Goal: Task Accomplishment & Management: Complete application form

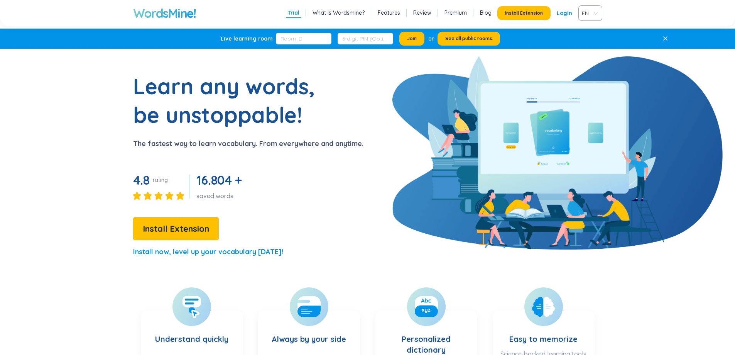
click at [596, 12] on div "EN" at bounding box center [591, 12] width 24 height 15
click at [586, 46] on div "VIE" at bounding box center [590, 42] width 15 height 8
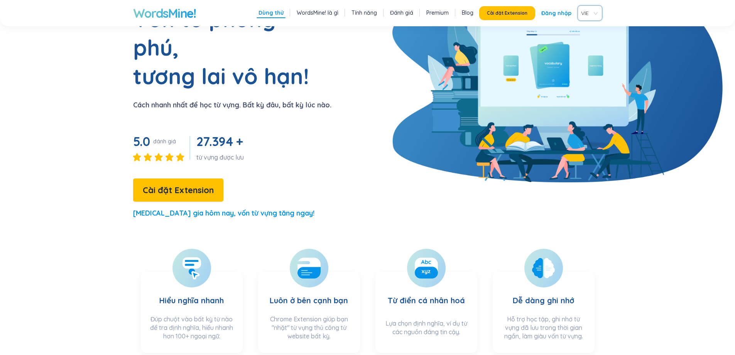
scroll to position [77, 0]
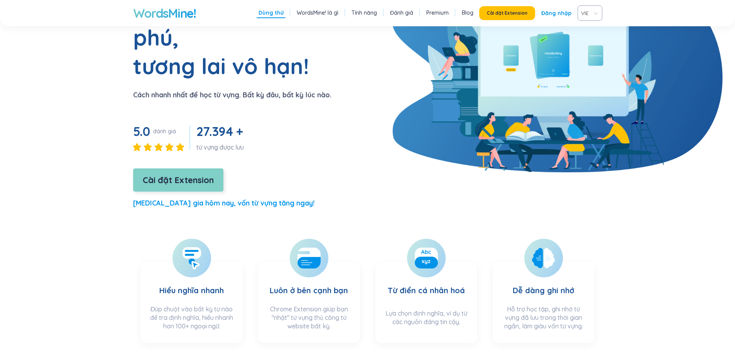
click at [198, 173] on span "Cài đặt Extension" at bounding box center [178, 180] width 71 height 14
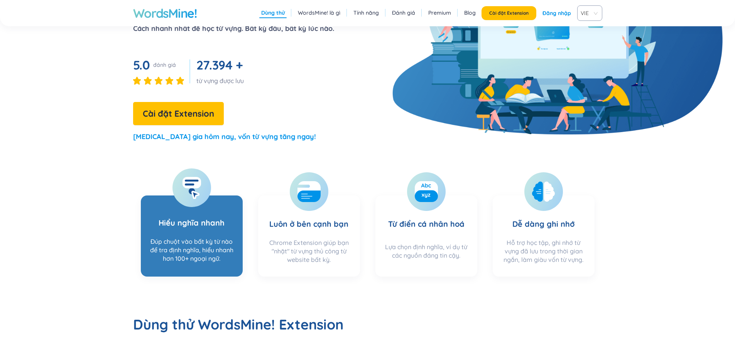
scroll to position [116, 0]
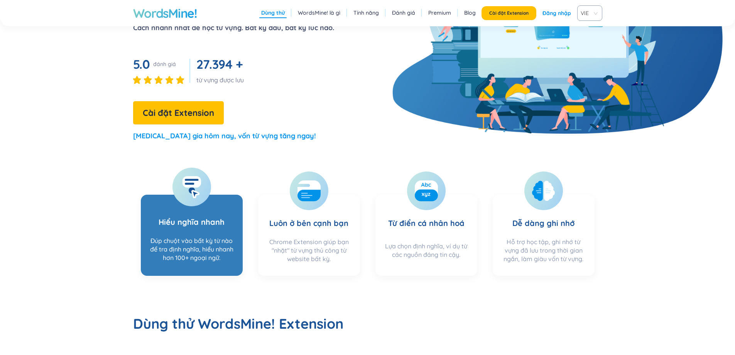
click at [191, 186] on rect at bounding box center [191, 182] width 19 height 12
click at [215, 239] on div "Đúp chuột vào bất kỳ từ nào để tra định nghĩa, hiểu nhanh hơn 100+ ngoại ngữ." at bounding box center [192, 251] width 86 height 30
click at [198, 241] on div "Đúp chuột vào bất kỳ từ nào để tra định nghĩa, hiểu nhanh hơn 100+ ngoại ngữ." at bounding box center [192, 251] width 86 height 30
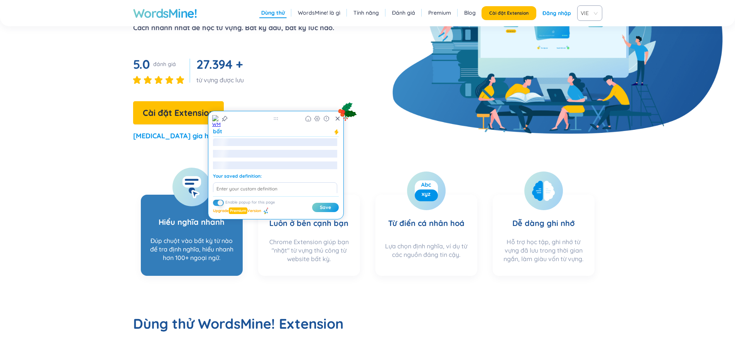
click at [203, 193] on div at bounding box center [192, 187] width 39 height 39
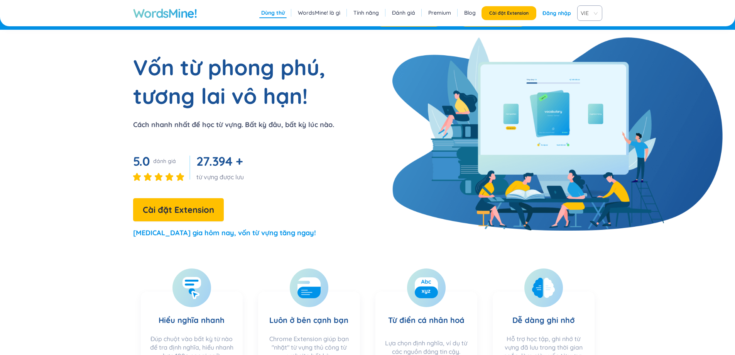
scroll to position [0, 0]
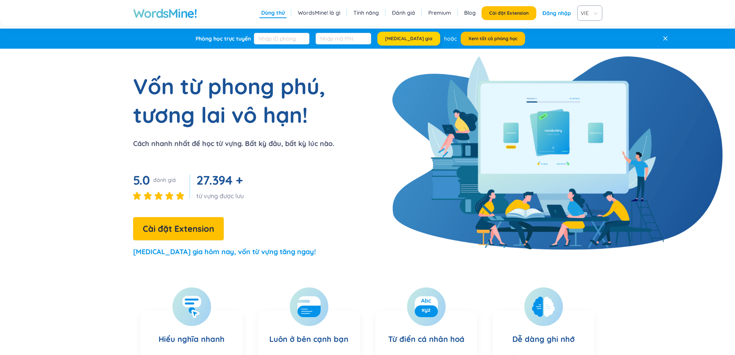
click at [406, 39] on span "Tham gia" at bounding box center [408, 39] width 47 height 6
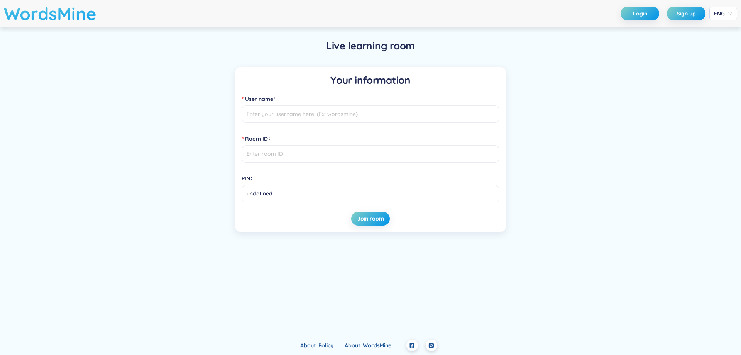
click at [29, 10] on h1 "WordsMine" at bounding box center [50, 13] width 93 height 27
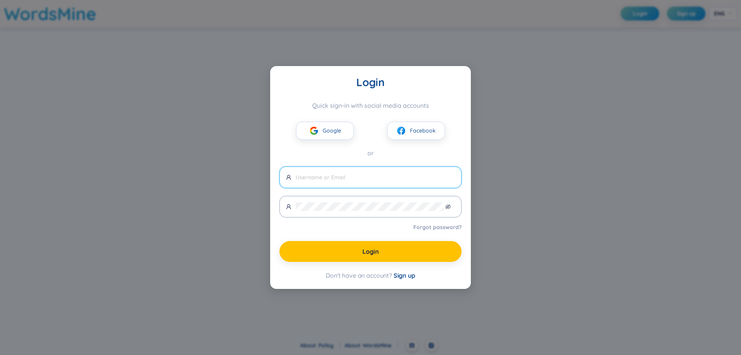
click at [330, 177] on input "text" at bounding box center [375, 177] width 159 height 8
click at [404, 275] on span "Sign up" at bounding box center [405, 275] width 22 height 8
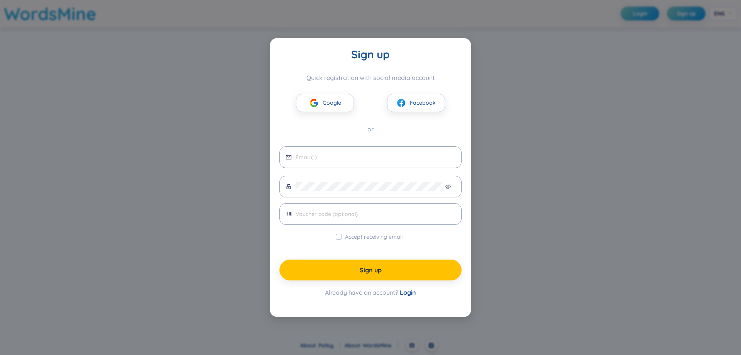
click at [666, 70] on div "Sign up Quick registration with social media account Google Facebook or Accept …" at bounding box center [370, 177] width 741 height 355
click at [75, 71] on div "Sign up Quick registration with social media account Google Facebook or Accept …" at bounding box center [370, 177] width 741 height 355
click at [329, 157] on input "email" at bounding box center [375, 157] width 159 height 8
type input "[EMAIL_ADDRESS][DOMAIN_NAME]"
click at [451, 185] on icon "eye-invisible" at bounding box center [448, 186] width 5 height 5
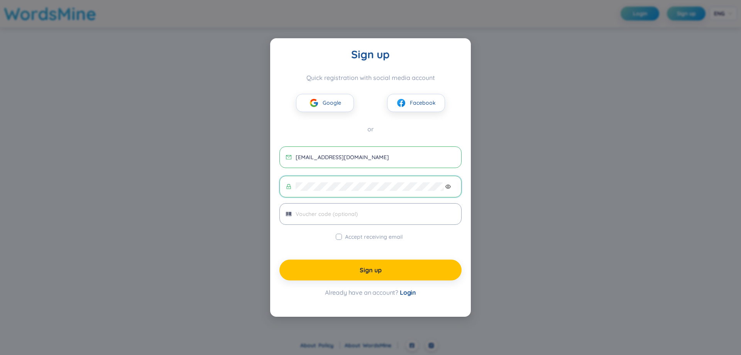
click at [447, 186] on icon "eye" at bounding box center [448, 187] width 5 height 4
click at [355, 219] on span at bounding box center [371, 214] width 182 height 22
click at [341, 236] on input "Accept receiving email" at bounding box center [339, 237] width 6 height 6
checkbox input "true"
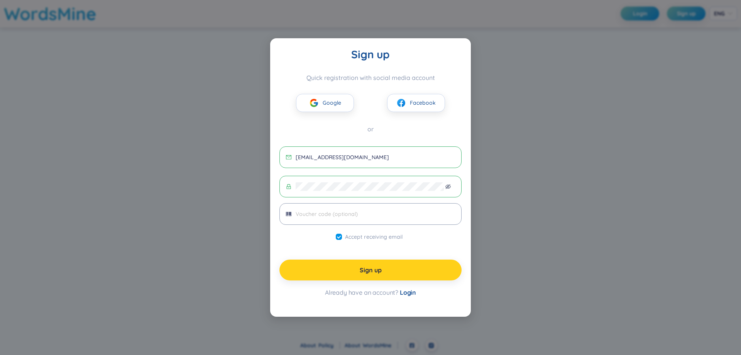
click at [378, 270] on span "Sign up" at bounding box center [371, 270] width 22 height 8
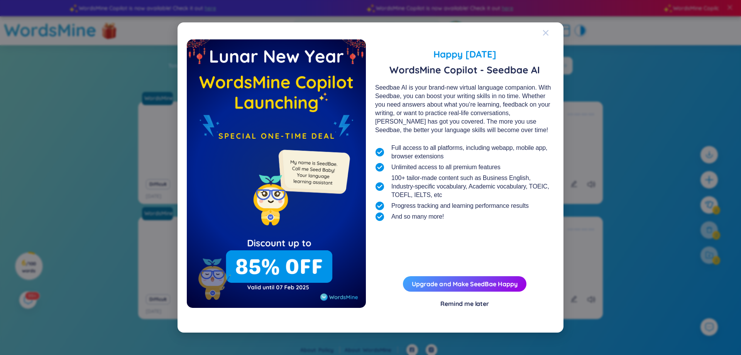
click at [549, 31] on icon "Close" at bounding box center [546, 33] width 6 height 6
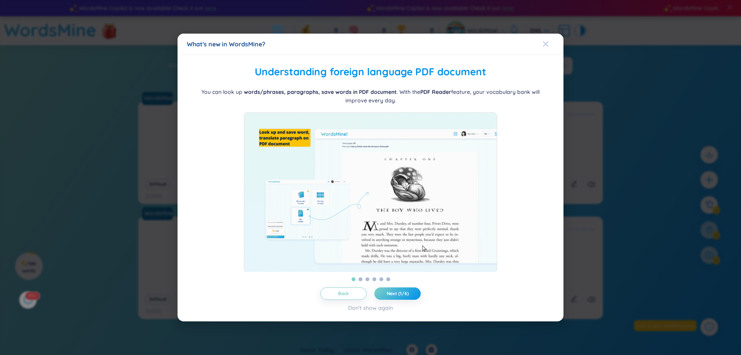
click at [549, 40] on span "Close" at bounding box center [553, 44] width 21 height 21
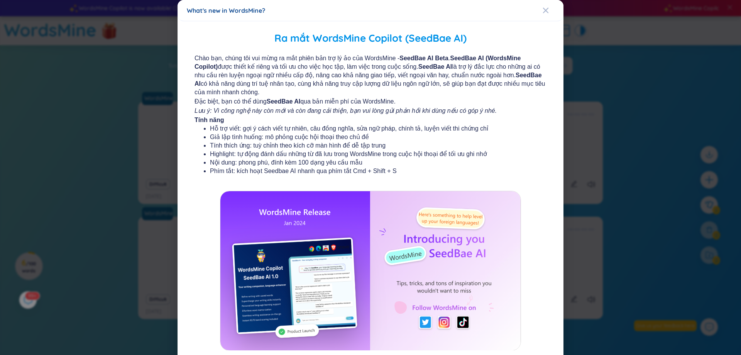
click at [539, 15] on div "What's new in WordsMine?" at bounding box center [371, 10] width 386 height 21
click at [543, 11] on icon "Close" at bounding box center [545, 10] width 5 height 5
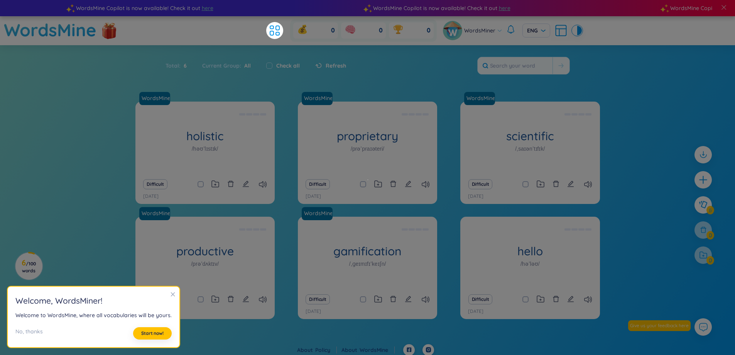
click at [171, 293] on icon "close" at bounding box center [173, 294] width 4 height 4
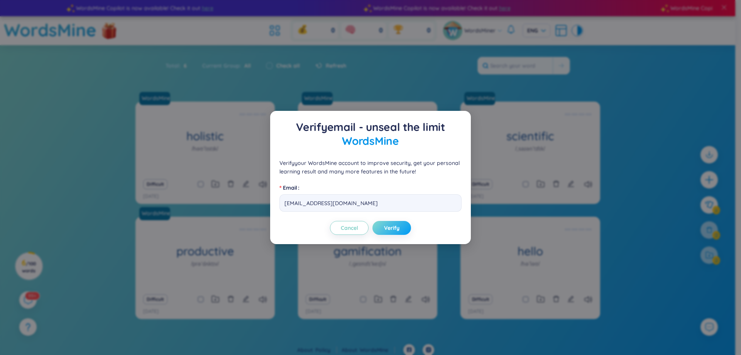
click at [390, 230] on span "Verify" at bounding box center [391, 228] width 15 height 8
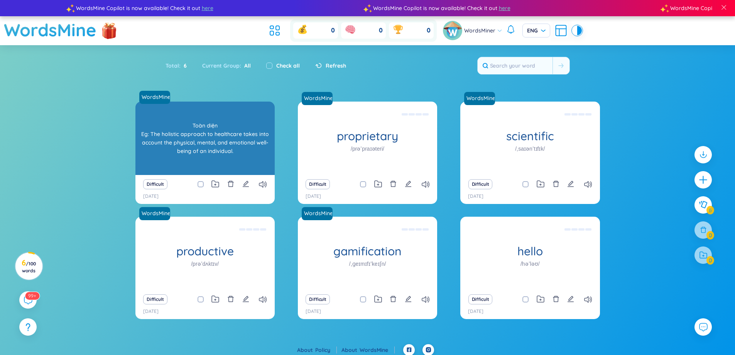
click at [220, 139] on div "Toàn diện Eg: The holistic approach to healthcare takes into account the physic…" at bounding box center [205, 137] width 132 height 69
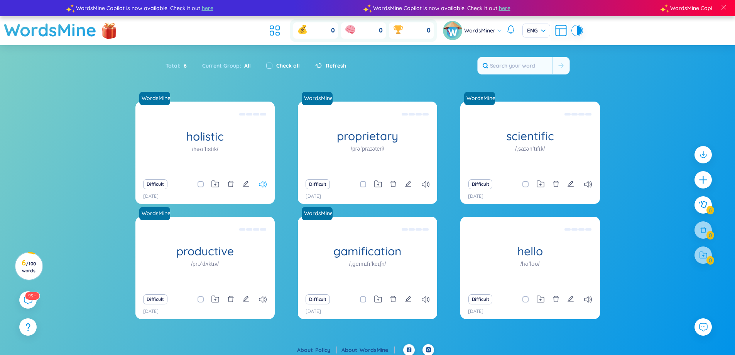
click at [263, 187] on icon at bounding box center [263, 184] width 8 height 7
click at [261, 185] on icon at bounding box center [263, 184] width 8 height 7
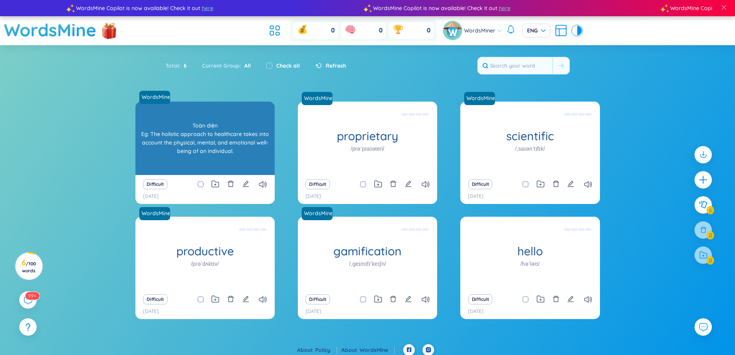
click at [205, 139] on div "Toàn diện Eg: The holistic approach to healthcare takes into account the physic…" at bounding box center [205, 137] width 132 height 69
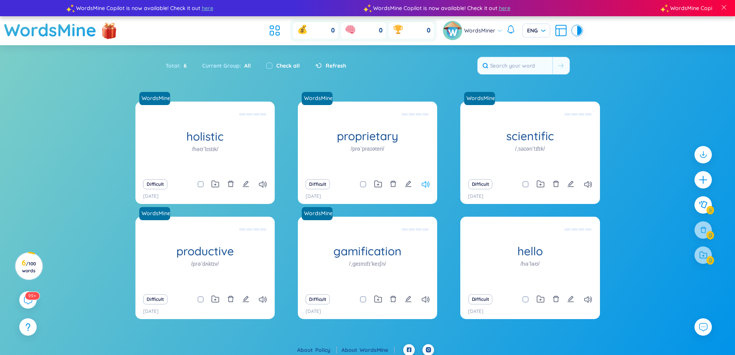
click at [427, 183] on icon at bounding box center [426, 184] width 8 height 7
click at [591, 185] on icon at bounding box center [589, 184] width 8 height 7
click at [590, 298] on icon at bounding box center [589, 299] width 8 height 7
click at [100, 33] on div "WordsMine" at bounding box center [60, 30] width 113 height 29
click at [108, 35] on img at bounding box center [109, 30] width 23 height 30
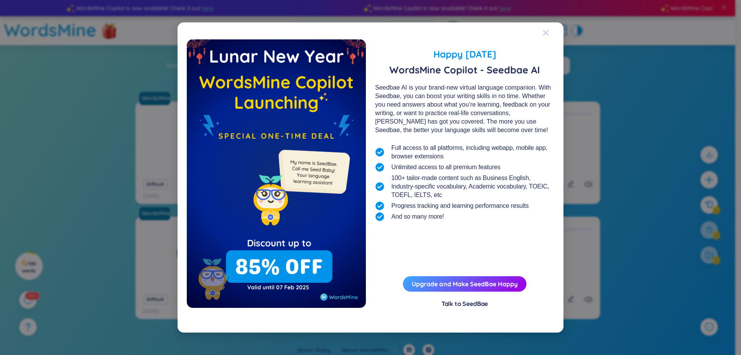
click at [551, 33] on span "Close" at bounding box center [553, 32] width 21 height 21
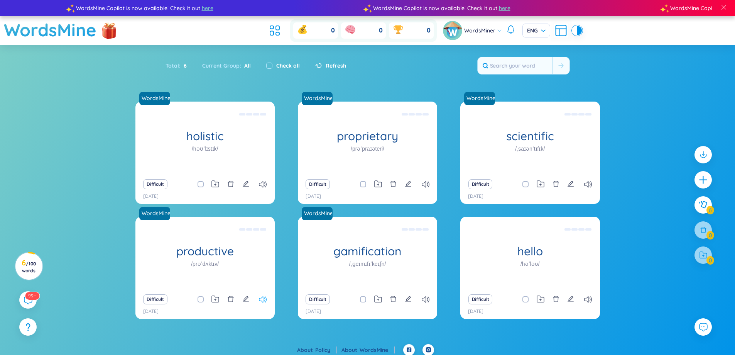
click at [263, 296] on icon at bounding box center [263, 299] width 8 height 7
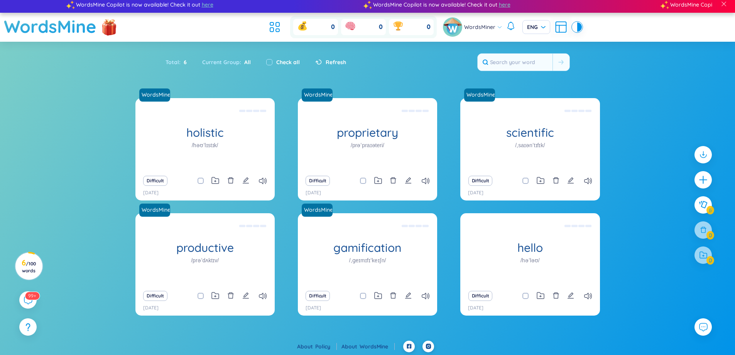
scroll to position [5, 0]
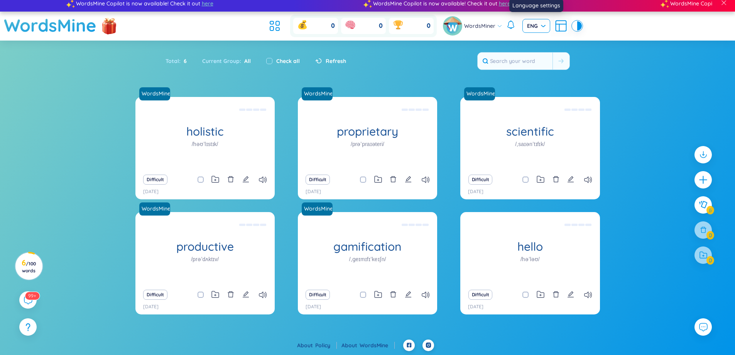
click at [543, 25] on span "ENG" at bounding box center [536, 26] width 19 height 8
click at [535, 44] on div "VIE" at bounding box center [536, 42] width 19 height 8
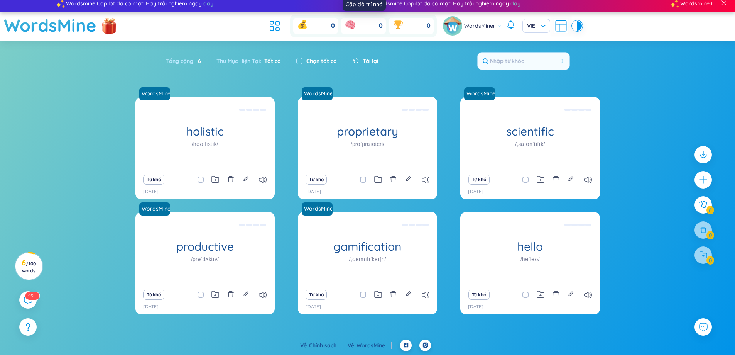
click at [357, 26] on icon at bounding box center [350, 25] width 12 height 12
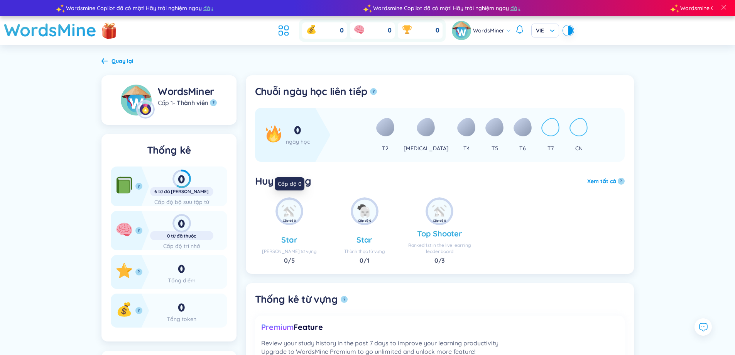
click at [279, 216] on img at bounding box center [289, 211] width 23 height 23
click at [63, 28] on h1 "WordsMine" at bounding box center [50, 29] width 93 height 27
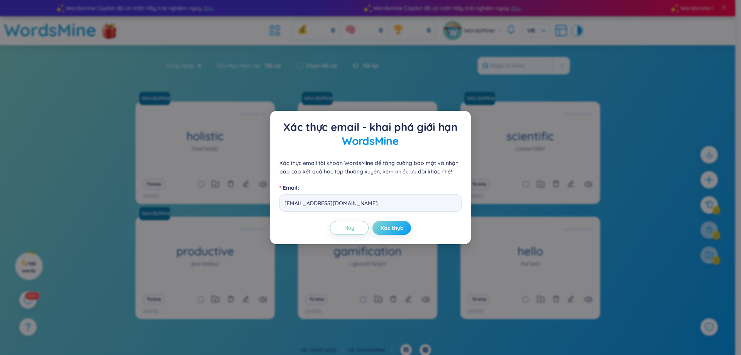
click at [383, 230] on span "Xác thực" at bounding box center [392, 228] width 22 height 8
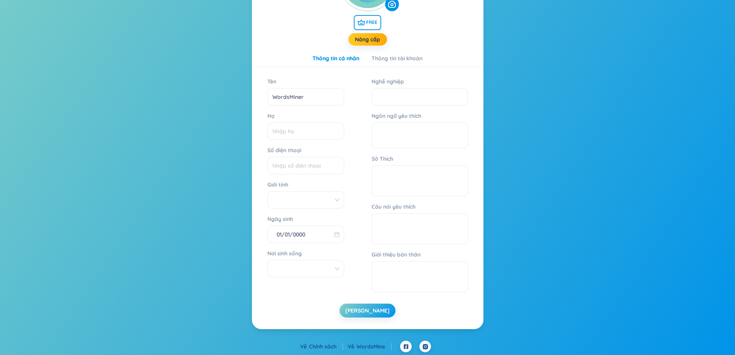
scroll to position [125, 0]
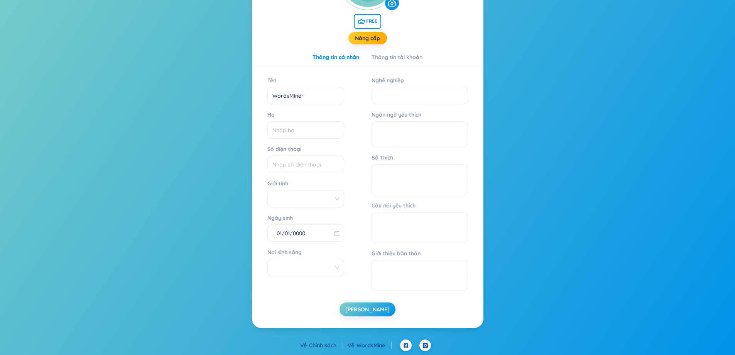
drag, startPoint x: 366, startPoint y: 309, endPoint x: 377, endPoint y: 293, distance: 19.2
click at [366, 307] on span "Lưu" at bounding box center [368, 309] width 44 height 8
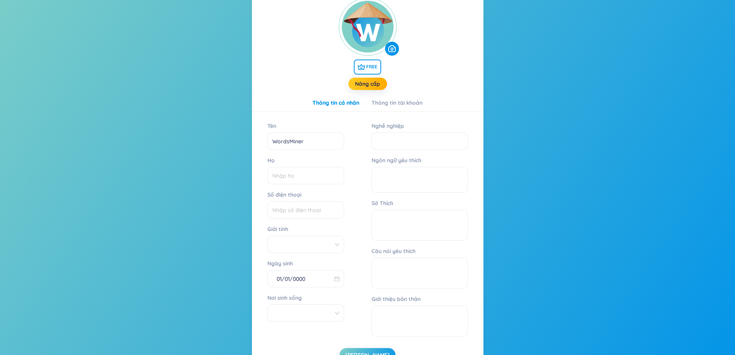
scroll to position [10, 0]
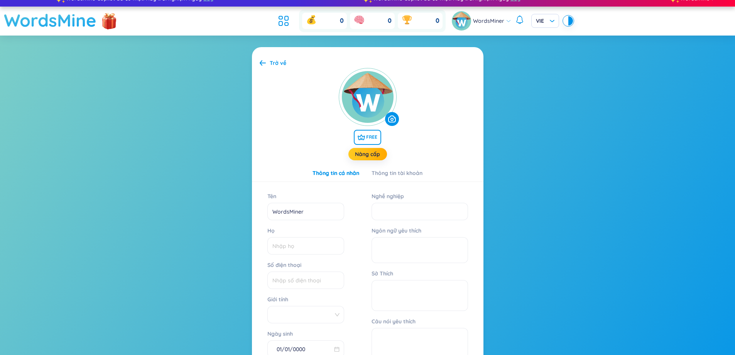
click at [54, 17] on h1 "WordsMine" at bounding box center [50, 20] width 93 height 27
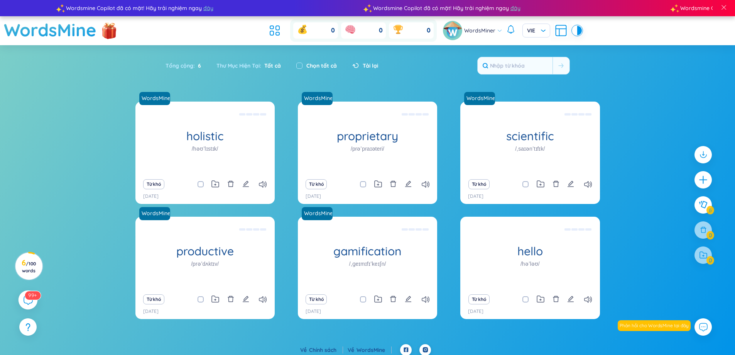
click at [26, 305] on div "99+" at bounding box center [28, 299] width 19 height 19
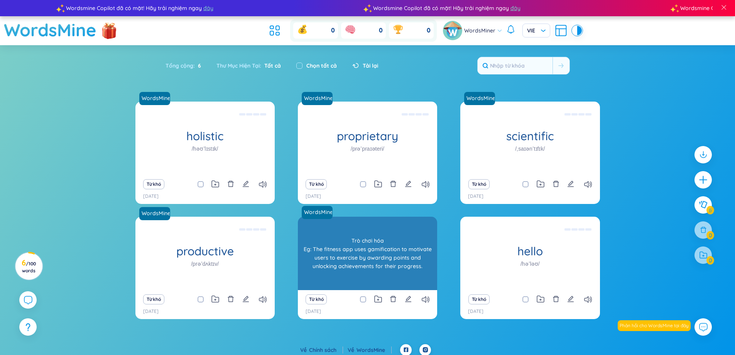
scroll to position [8854, 0]
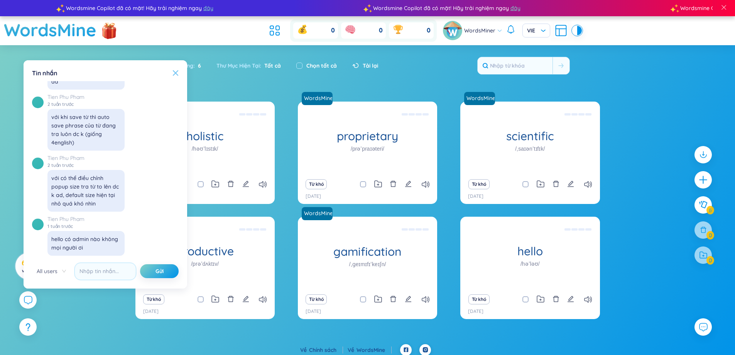
click at [174, 74] on icon at bounding box center [176, 73] width 6 height 6
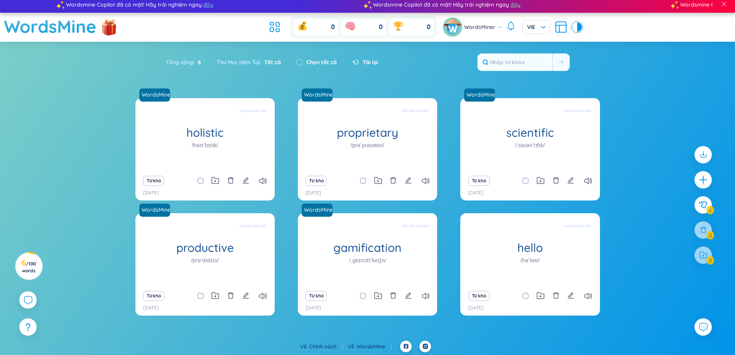
scroll to position [5, 0]
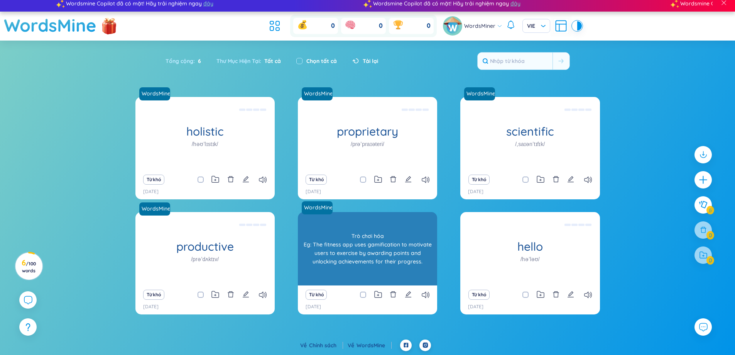
click at [364, 251] on div "gamification /ˌɡeɪmɪfɪˈkeɪʃn/ Trò chơi hóa Eg: The fitness app uses gamificatio…" at bounding box center [367, 248] width 139 height 73
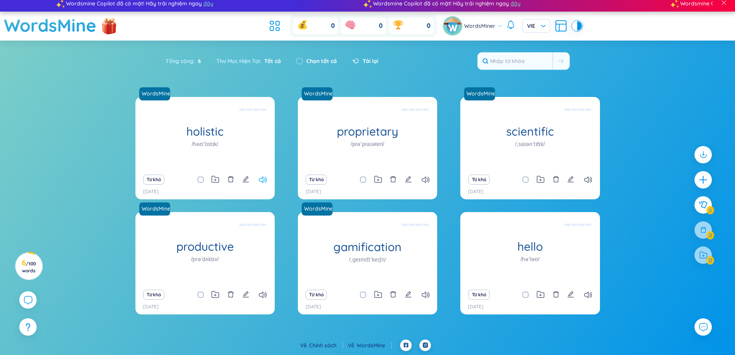
click at [261, 177] on icon at bounding box center [263, 179] width 8 height 7
click at [425, 178] on icon at bounding box center [426, 179] width 8 height 7
click at [588, 182] on icon at bounding box center [589, 179] width 8 height 7
click at [267, 300] on div "Từ khó 19/9/2025" at bounding box center [205, 299] width 139 height 29
click at [264, 297] on icon at bounding box center [263, 294] width 8 height 7
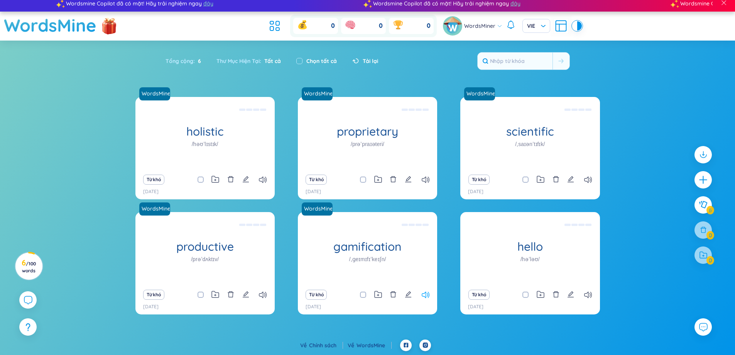
click at [427, 293] on icon at bounding box center [426, 294] width 8 height 7
click at [591, 303] on div "[DATE]" at bounding box center [530, 306] width 124 height 7
click at [587, 293] on icon at bounding box center [589, 294] width 8 height 7
click at [698, 207] on button at bounding box center [703, 204] width 19 height 19
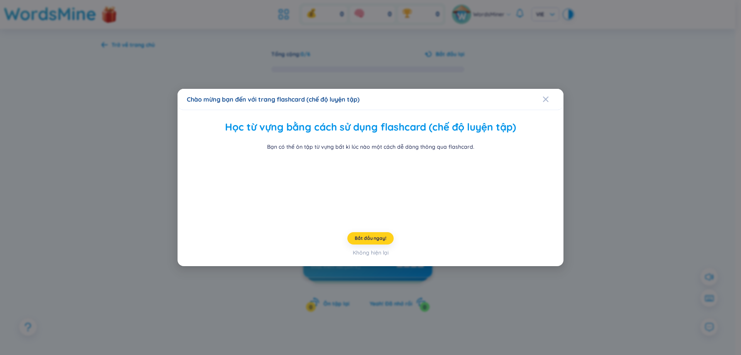
click at [376, 240] on span "Bắt đầu ngay!" at bounding box center [370, 238] width 31 height 6
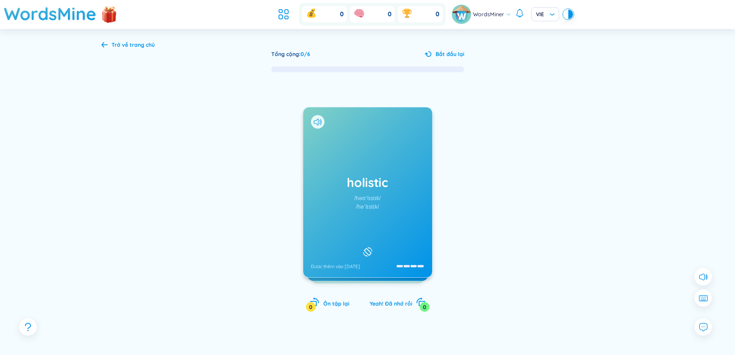
click at [368, 247] on icon at bounding box center [368, 251] width 12 height 9
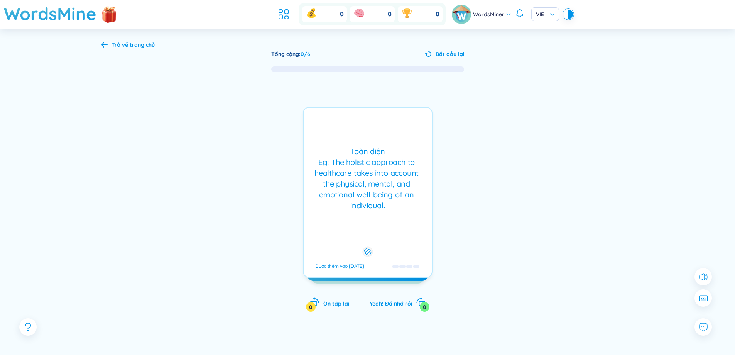
click at [366, 251] on icon at bounding box center [367, 251] width 7 height 9
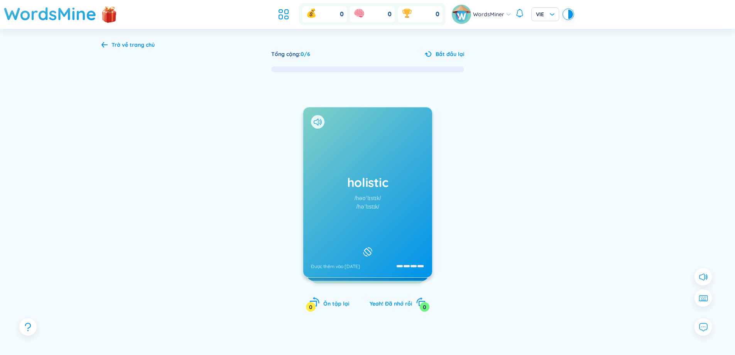
click at [337, 304] on span "Ôn tập lại" at bounding box center [337, 303] width 26 height 7
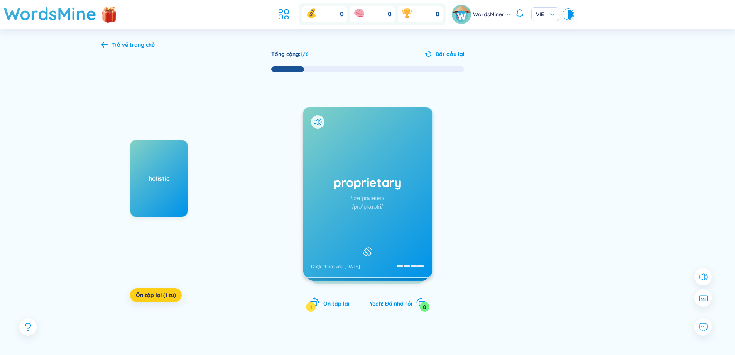
click at [157, 293] on span "Ôn tập lại (1 từ)" at bounding box center [156, 295] width 40 height 8
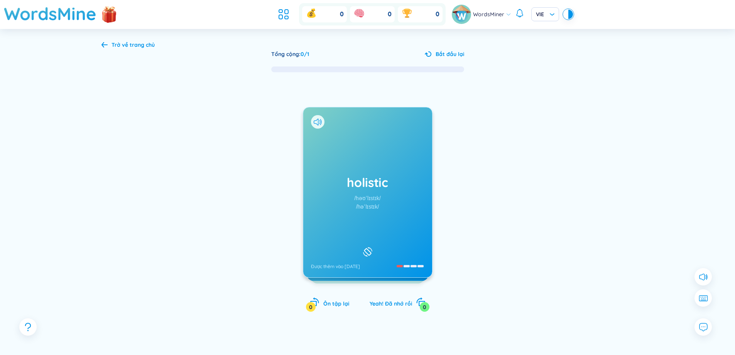
click at [367, 248] on rect at bounding box center [367, 251] width 7 height 7
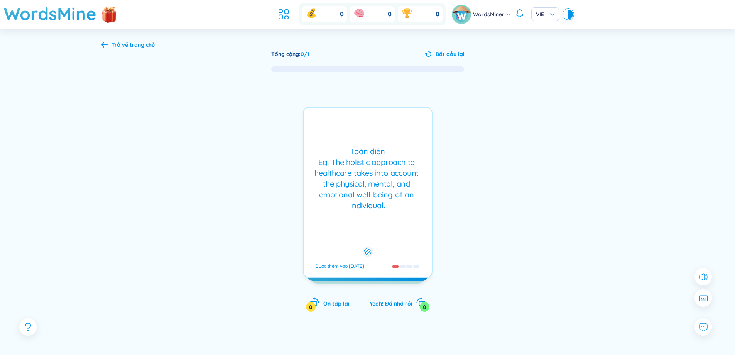
click at [369, 250] on icon at bounding box center [367, 251] width 7 height 9
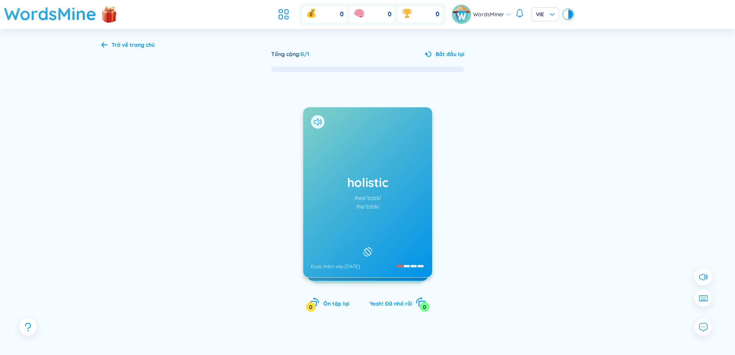
click at [381, 305] on span "Yeah! Đã nhớ rồi" at bounding box center [391, 303] width 42 height 7
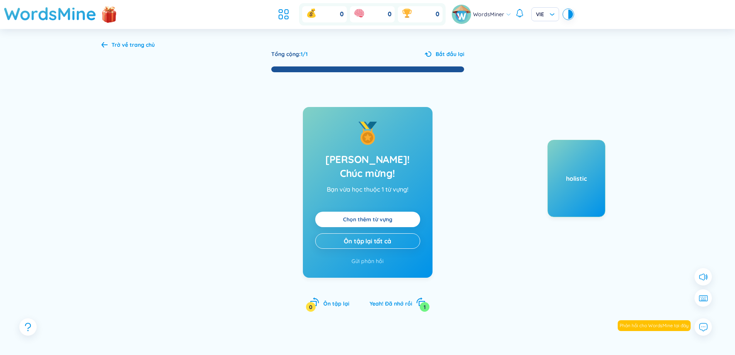
click at [375, 215] on link "Chọn thêm từ vựng" at bounding box center [367, 219] width 49 height 8
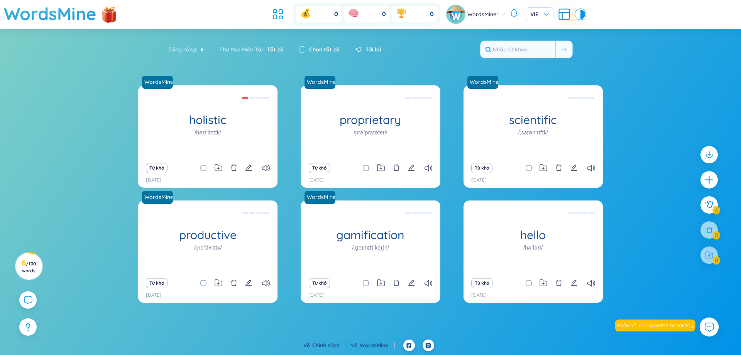
click at [713, 327] on icon at bounding box center [709, 327] width 10 height 10
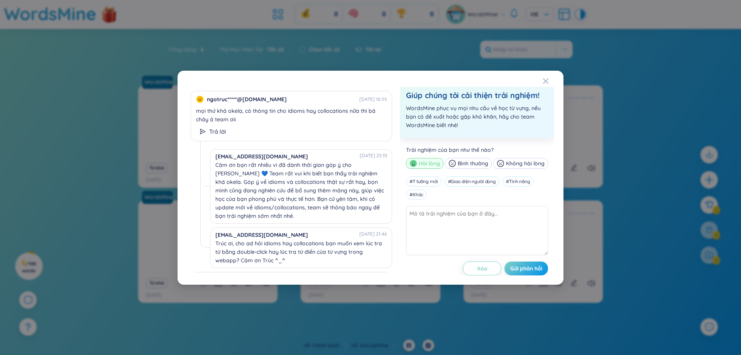
scroll to position [39, 0]
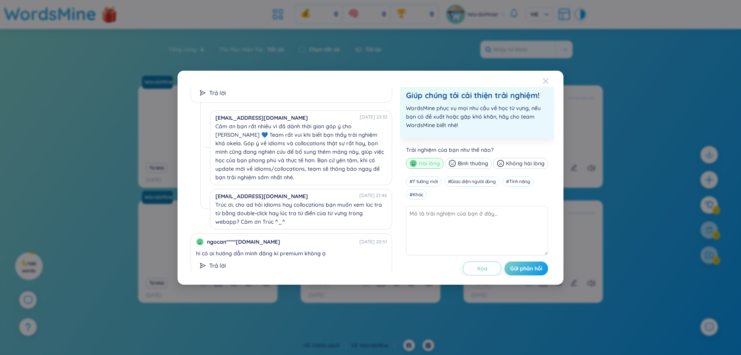
click at [547, 78] on icon "Close" at bounding box center [546, 81] width 6 height 6
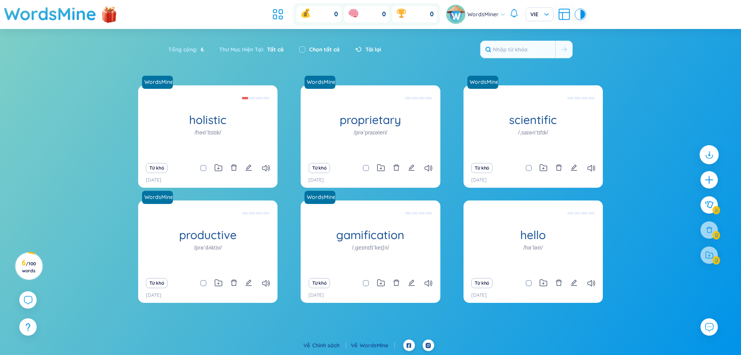
click at [708, 154] on icon at bounding box center [709, 154] width 10 height 10
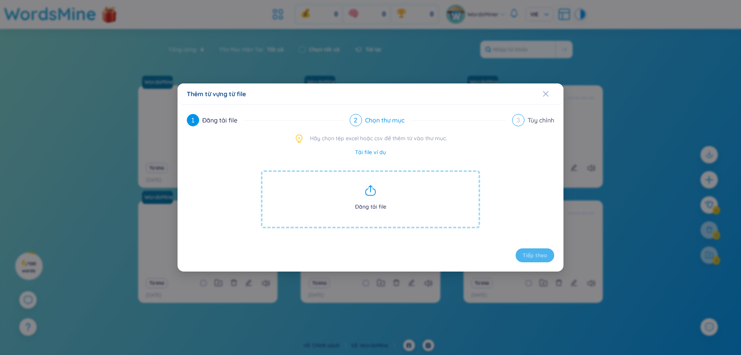
click at [356, 119] on span "2" at bounding box center [355, 120] width 3 height 7
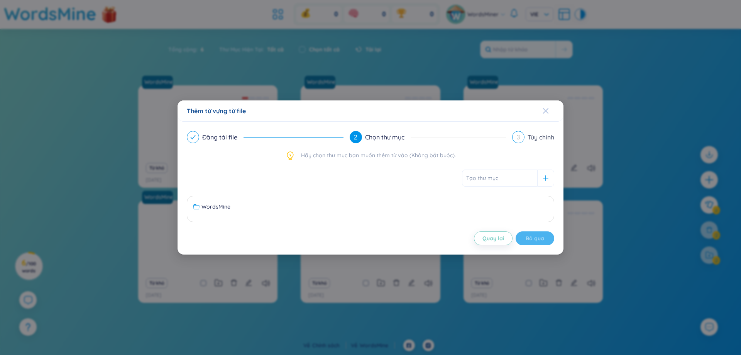
click at [543, 114] on div "Close" at bounding box center [546, 110] width 6 height 21
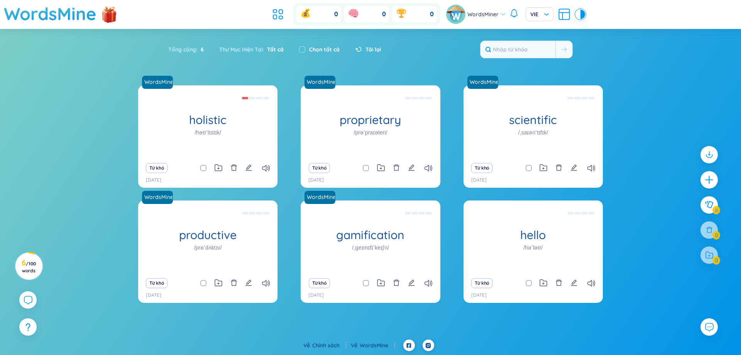
click at [498, 14] on div "WordsMiner" at bounding box center [475, 14] width 59 height 19
click at [106, 12] on img at bounding box center [109, 15] width 23 height 30
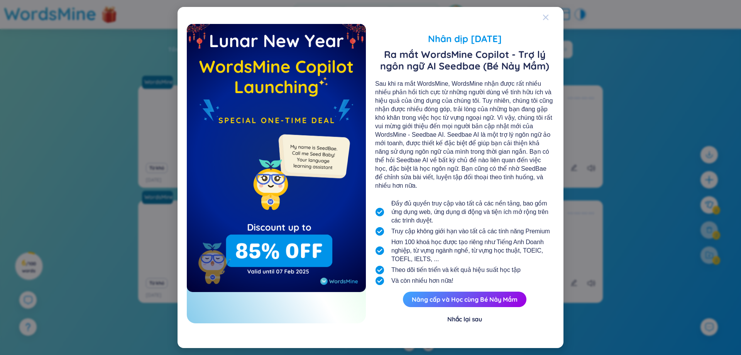
click at [550, 20] on span "Close" at bounding box center [553, 17] width 21 height 21
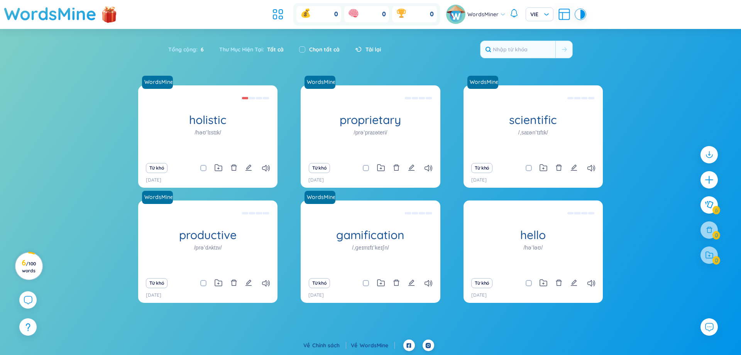
click at [37, 269] on h3 "6 / 100 words" at bounding box center [28, 266] width 17 height 14
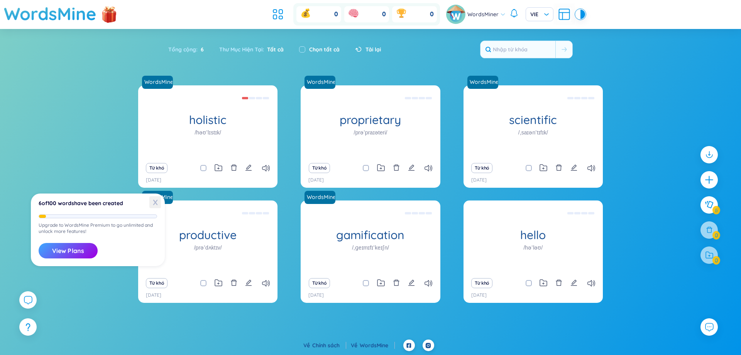
click at [158, 203] on span "X" at bounding box center [155, 202] width 12 height 12
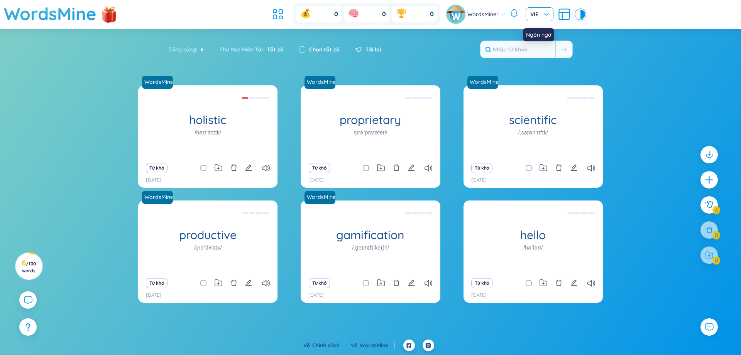
click at [546, 13] on span "VIE" at bounding box center [539, 14] width 19 height 8
click at [500, 13] on icon at bounding box center [502, 14] width 5 height 5
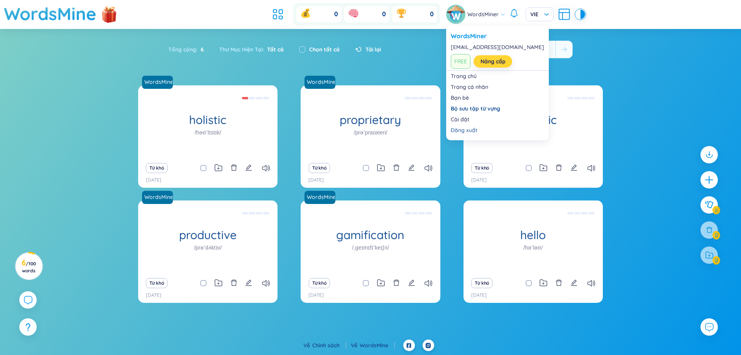
click at [482, 64] on link "Nâng cấp" at bounding box center [493, 61] width 25 height 8
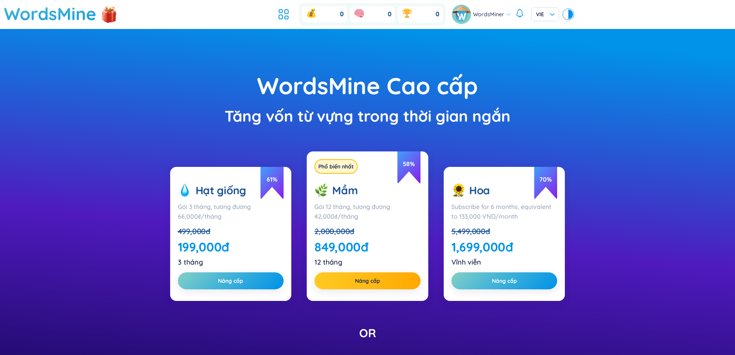
click at [650, 152] on div "WordsMine Cao cấp Tăng vốn từ vựng trong thời gian ngắn 61 % Hạt giống Gói 3 th…" at bounding box center [367, 269] width 735 height 481
click at [608, 122] on div "Tăng vốn từ vựng trong thời gian ngắn" at bounding box center [368, 116] width 658 height 24
click at [32, 5] on h1 "WordsMine" at bounding box center [50, 13] width 93 height 27
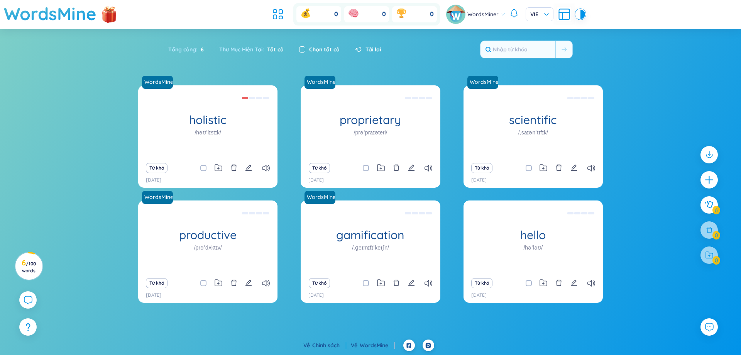
click at [303, 49] on input "checkbox" at bounding box center [302, 49] width 6 height 6
checkbox input "true"
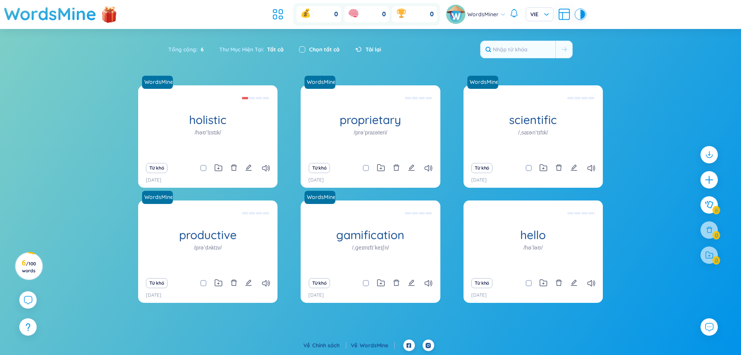
checkbox input "true"
click at [303, 49] on input "checkbox" at bounding box center [302, 49] width 6 height 6
checkbox input "false"
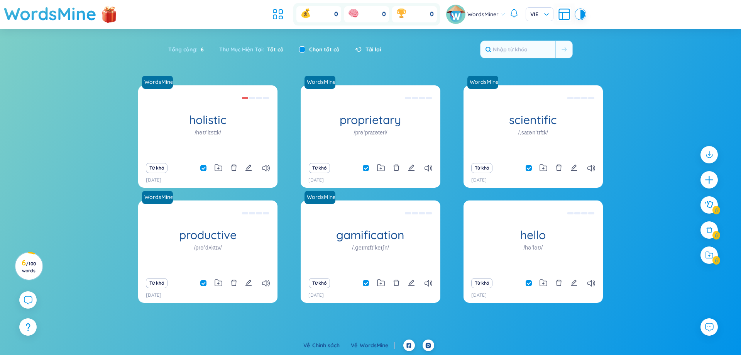
checkbox input "false"
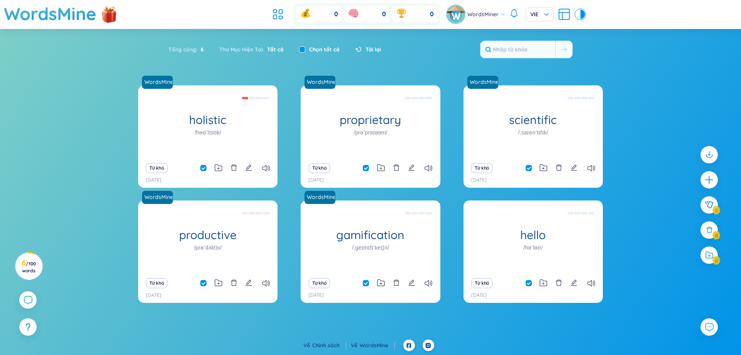
checkbox input "false"
click at [710, 181] on icon "plus" at bounding box center [709, 179] width 1 height 8
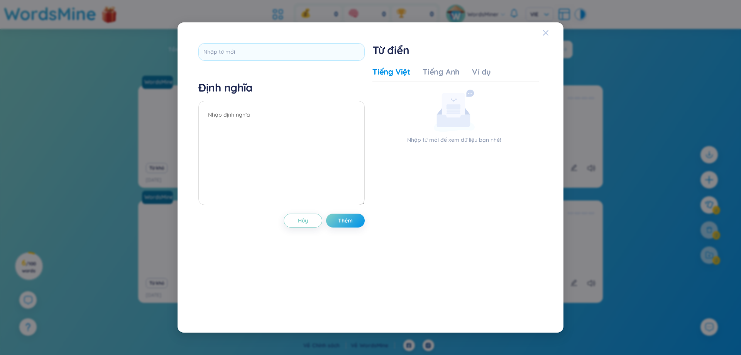
click at [549, 33] on span "Close" at bounding box center [553, 32] width 21 height 21
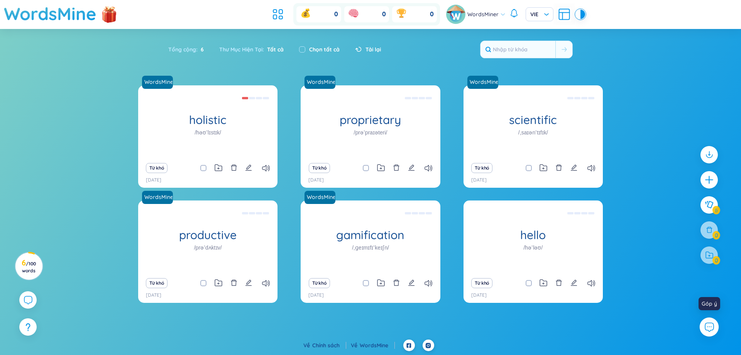
click at [708, 326] on icon at bounding box center [708, 326] width 0 height 0
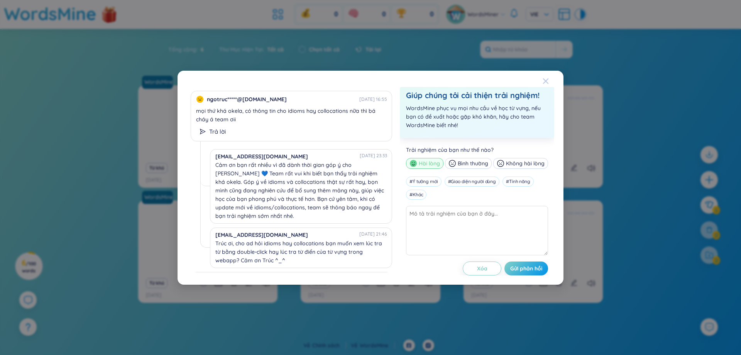
click at [545, 81] on icon "Close" at bounding box center [545, 80] width 5 height 5
